Goal: Obtain resource: Obtain resource

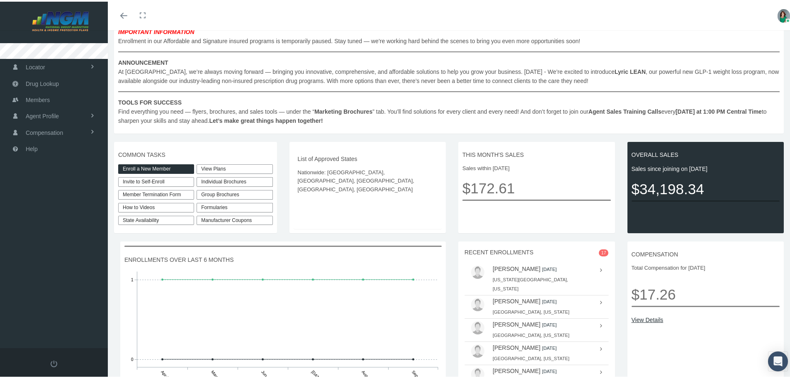
scroll to position [97, 0]
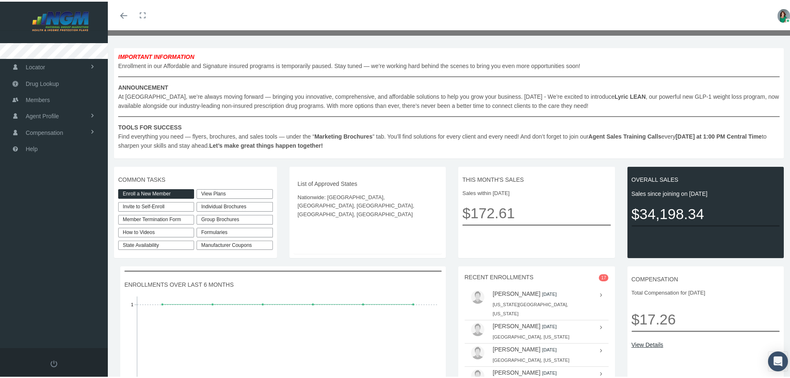
click at [250, 193] on link "View Plans" at bounding box center [234, 192] width 76 height 10
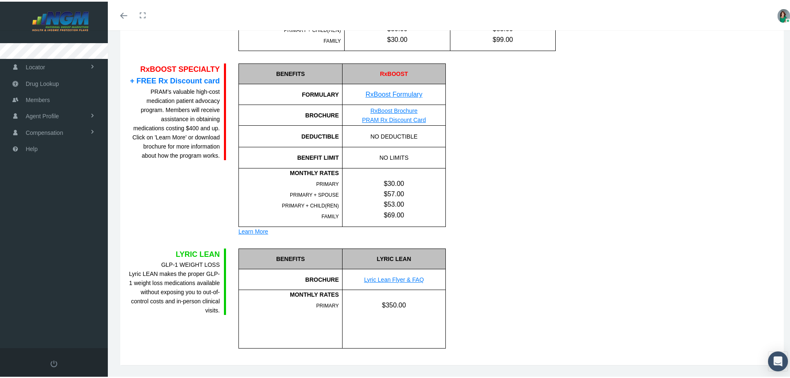
scroll to position [514, 0]
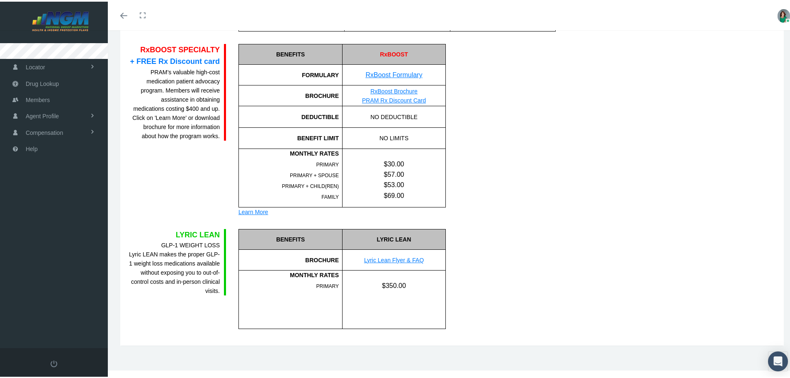
click at [388, 255] on link "Lyric Lean Flyer & FAQ" at bounding box center [394, 258] width 60 height 7
